Goal: Ask a question

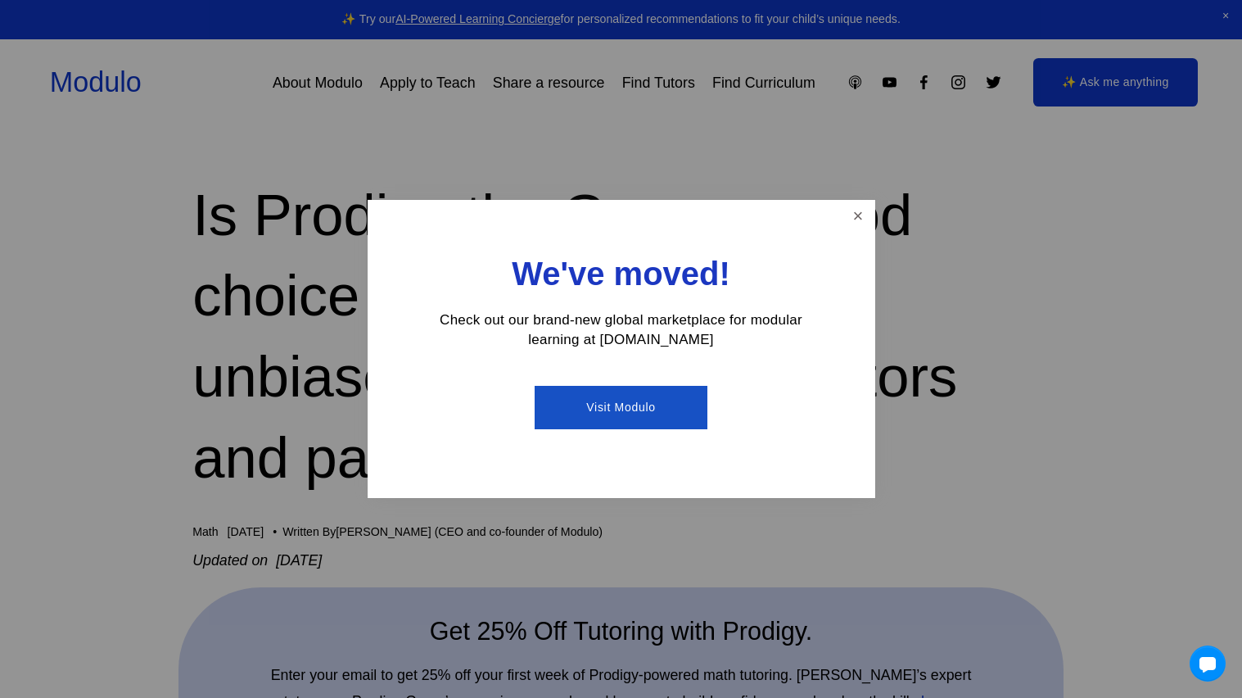
click at [1088, 72] on div at bounding box center [621, 349] width 1242 height 698
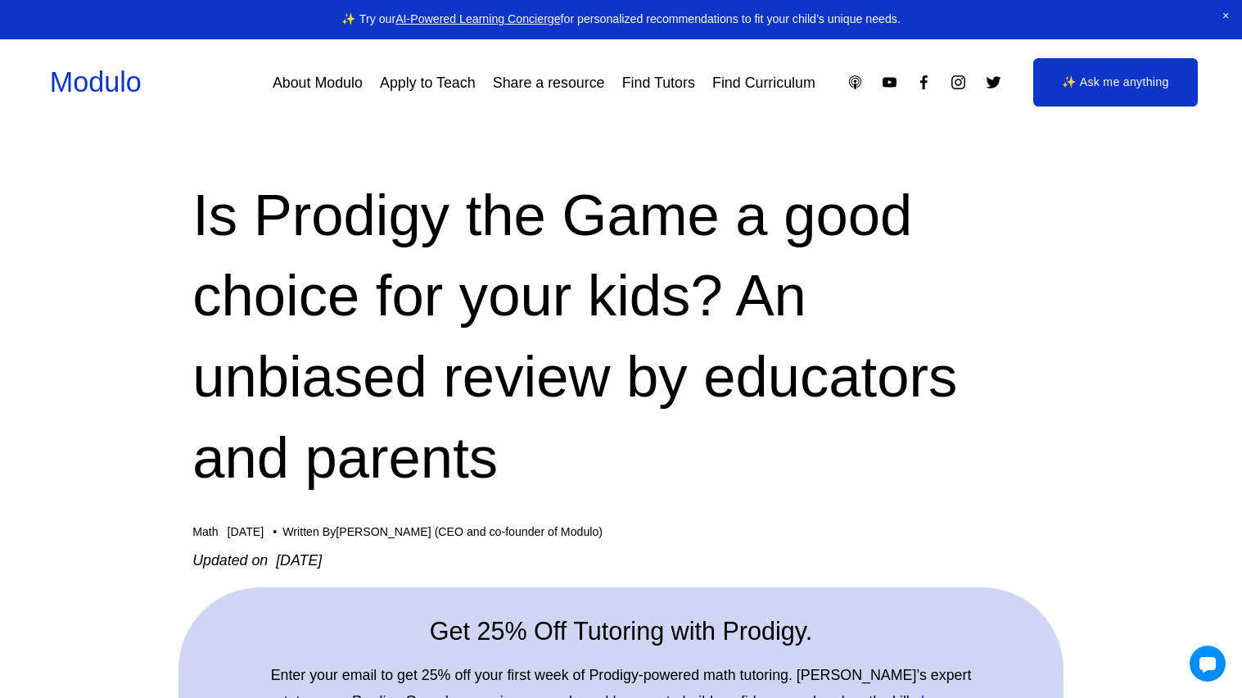
click at [1087, 73] on link "✨ Ask me anything" at bounding box center [1115, 82] width 165 height 49
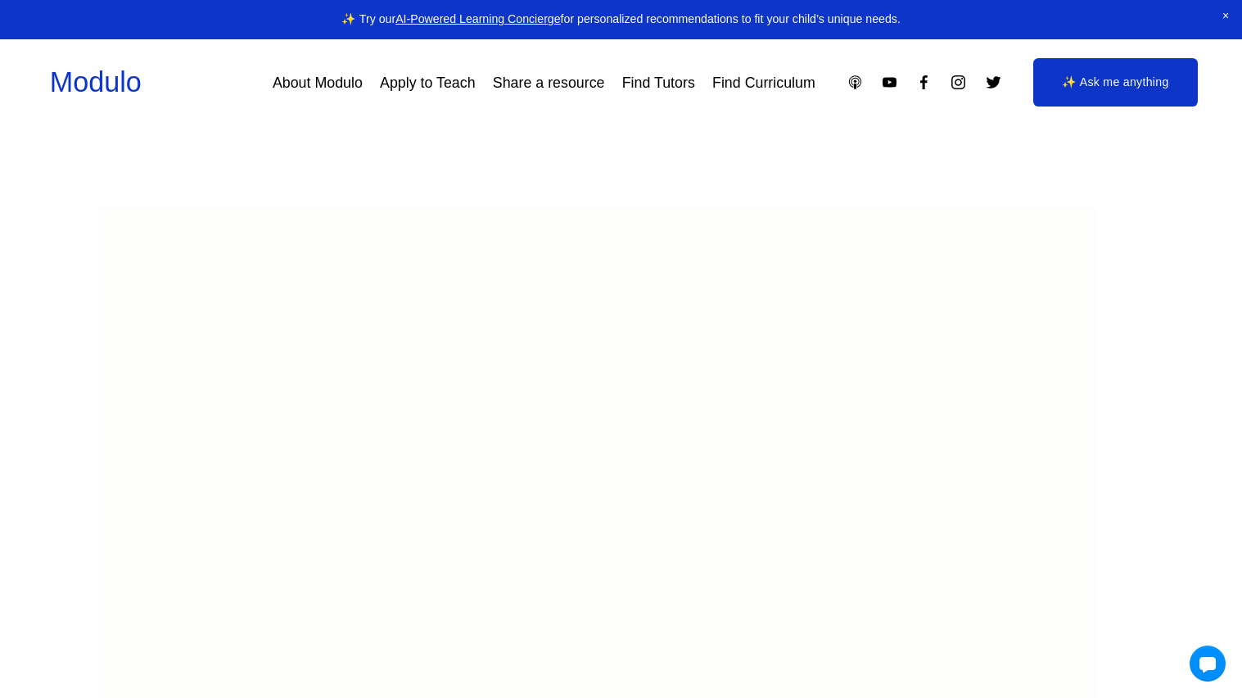
click at [684, 261] on html at bounding box center [596, 533] width 999 height 655
click at [1204, 654] on div at bounding box center [1208, 663] width 38 height 38
